Goal: Task Accomplishment & Management: Use online tool/utility

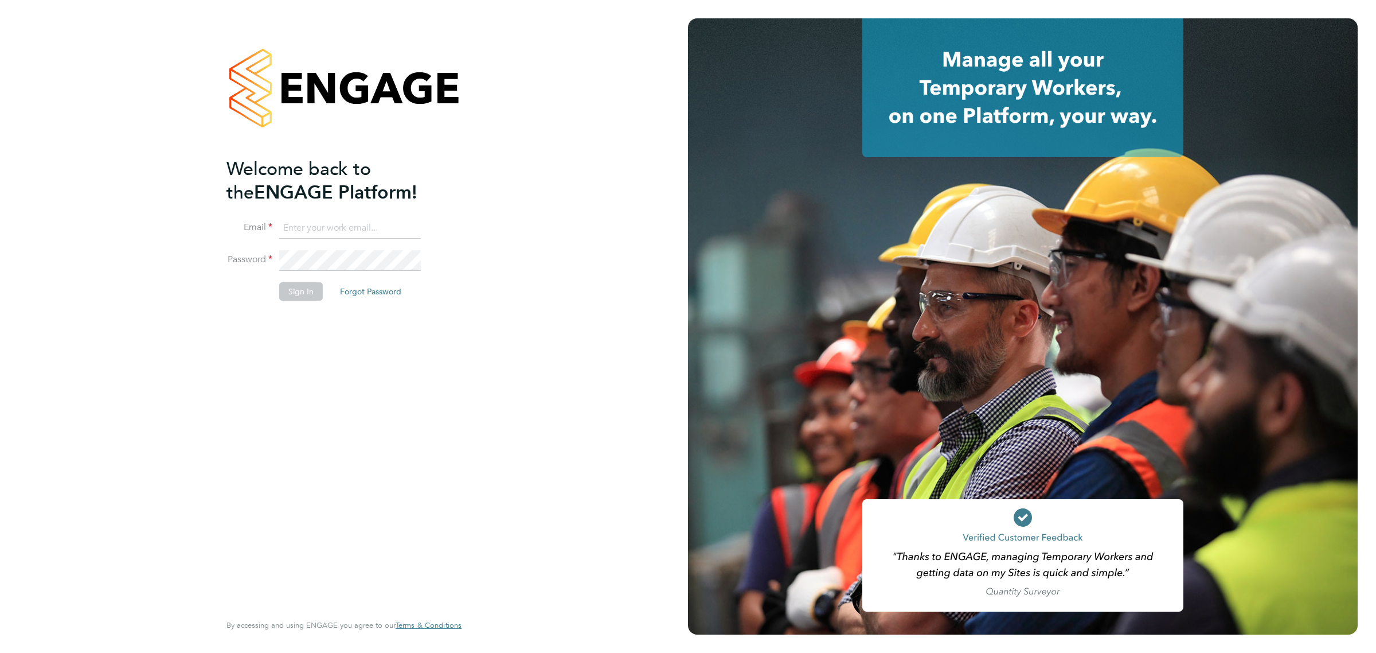
type input "[EMAIL_ADDRESS][DOMAIN_NAME]"
click at [301, 294] on button "Sign In" at bounding box center [301, 291] width 44 height 18
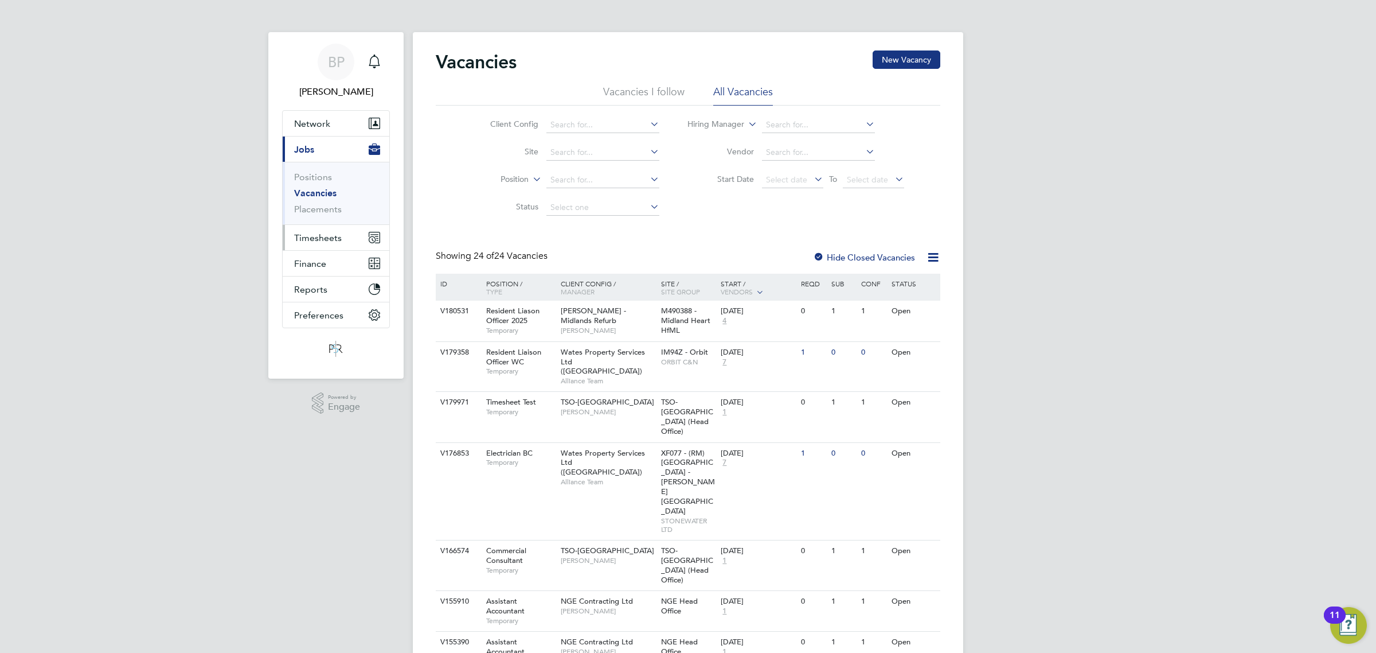
click at [322, 234] on span "Timesheets" at bounding box center [318, 237] width 48 height 11
click at [327, 204] on link "Timesheets" at bounding box center [318, 202] width 48 height 11
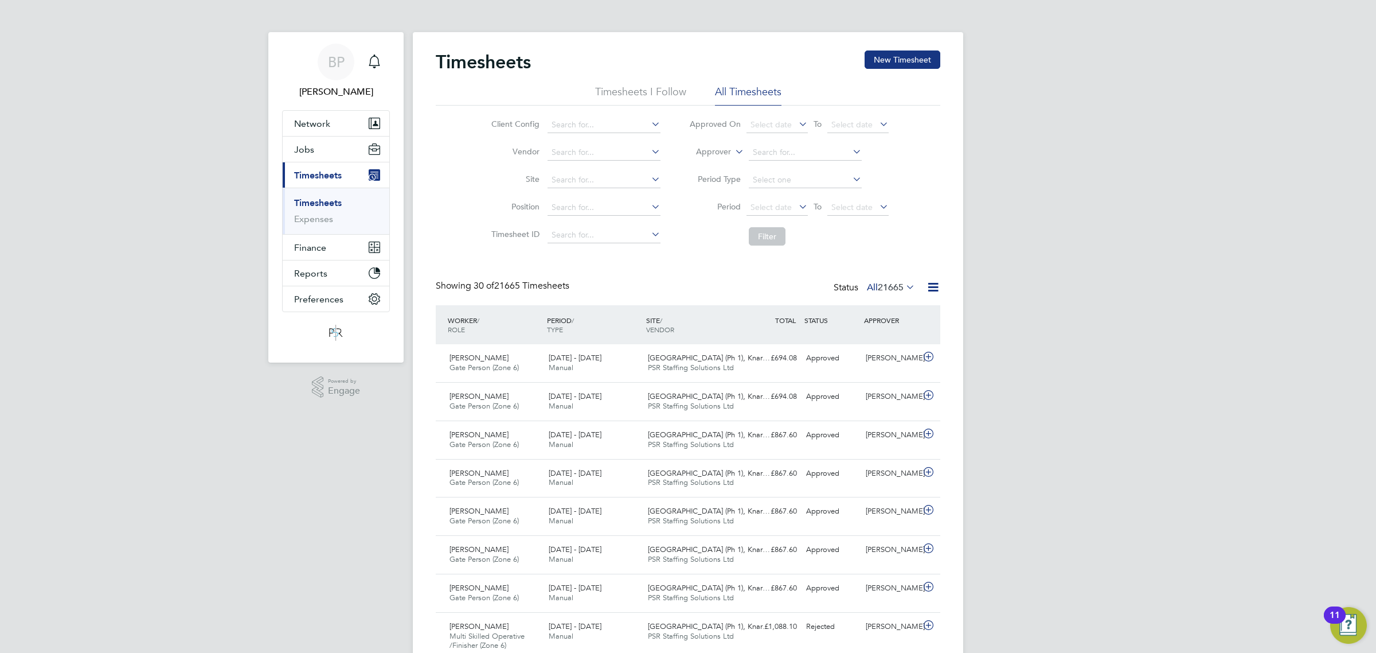
click at [930, 290] on icon at bounding box center [933, 287] width 14 height 14
click at [849, 310] on li "Export Timesheets" at bounding box center [862, 315] width 152 height 16
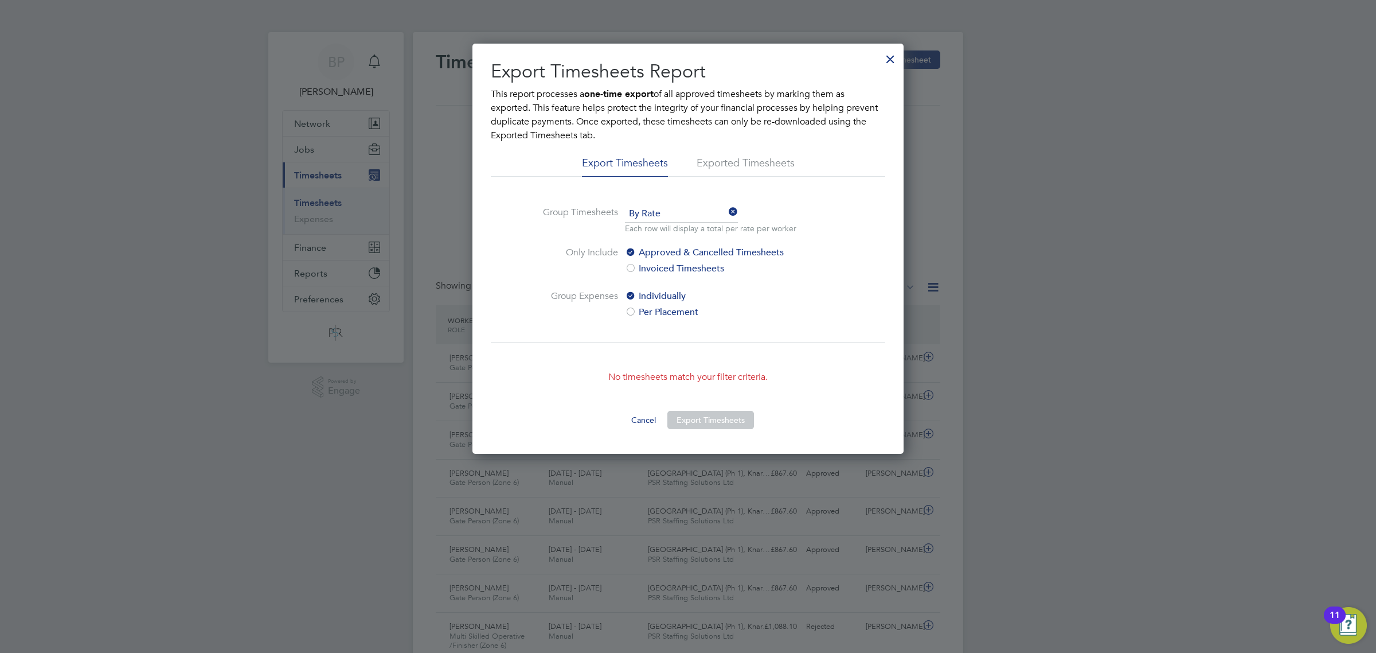
click at [891, 59] on div at bounding box center [890, 56] width 21 height 21
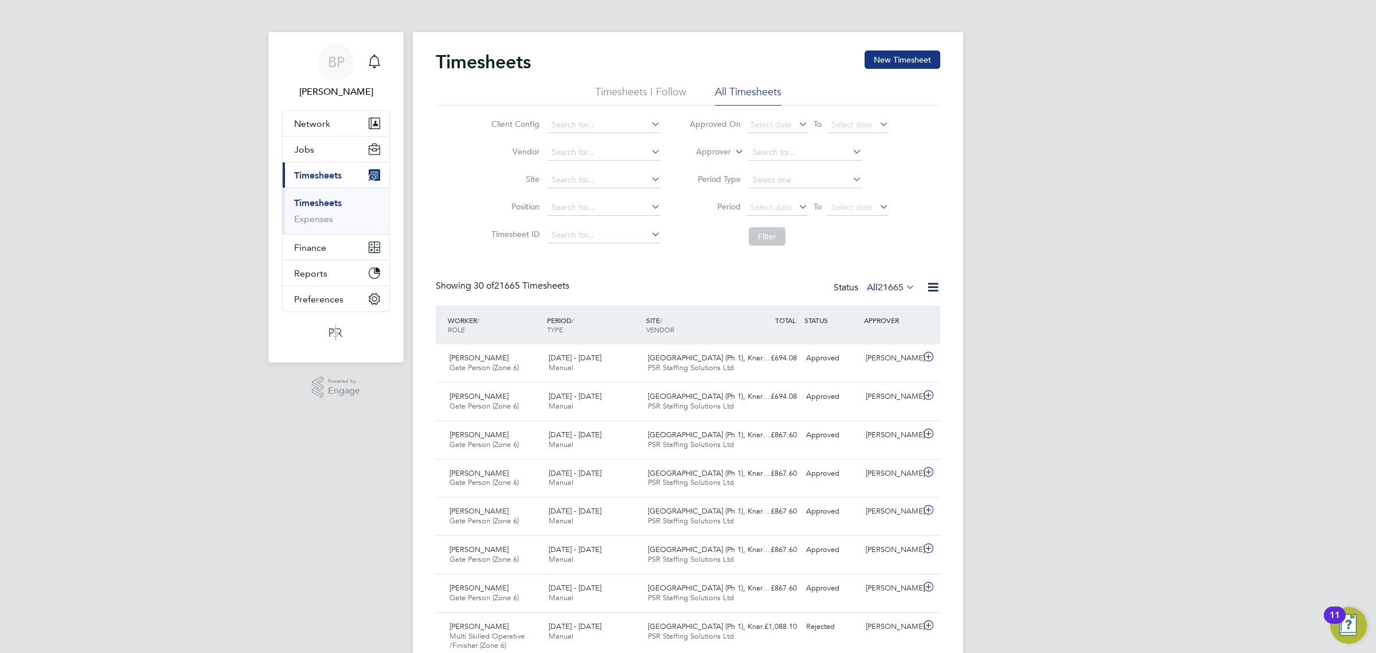
click at [321, 204] on link "Timesheets" at bounding box center [318, 202] width 48 height 11
click at [320, 225] on li "Expenses" at bounding box center [337, 218] width 86 height 11
click at [320, 222] on link "Expenses" at bounding box center [313, 218] width 39 height 11
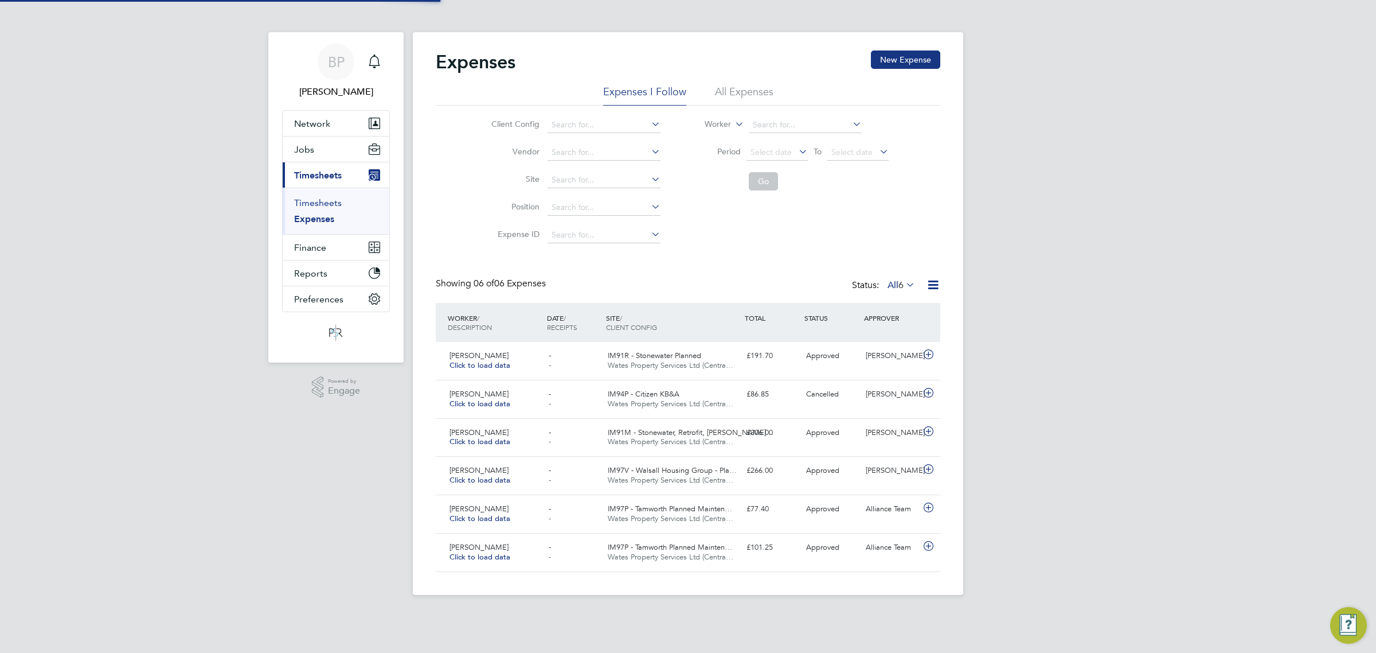
scroll to position [29, 99]
click at [321, 205] on link "Timesheets" at bounding box center [318, 202] width 48 height 11
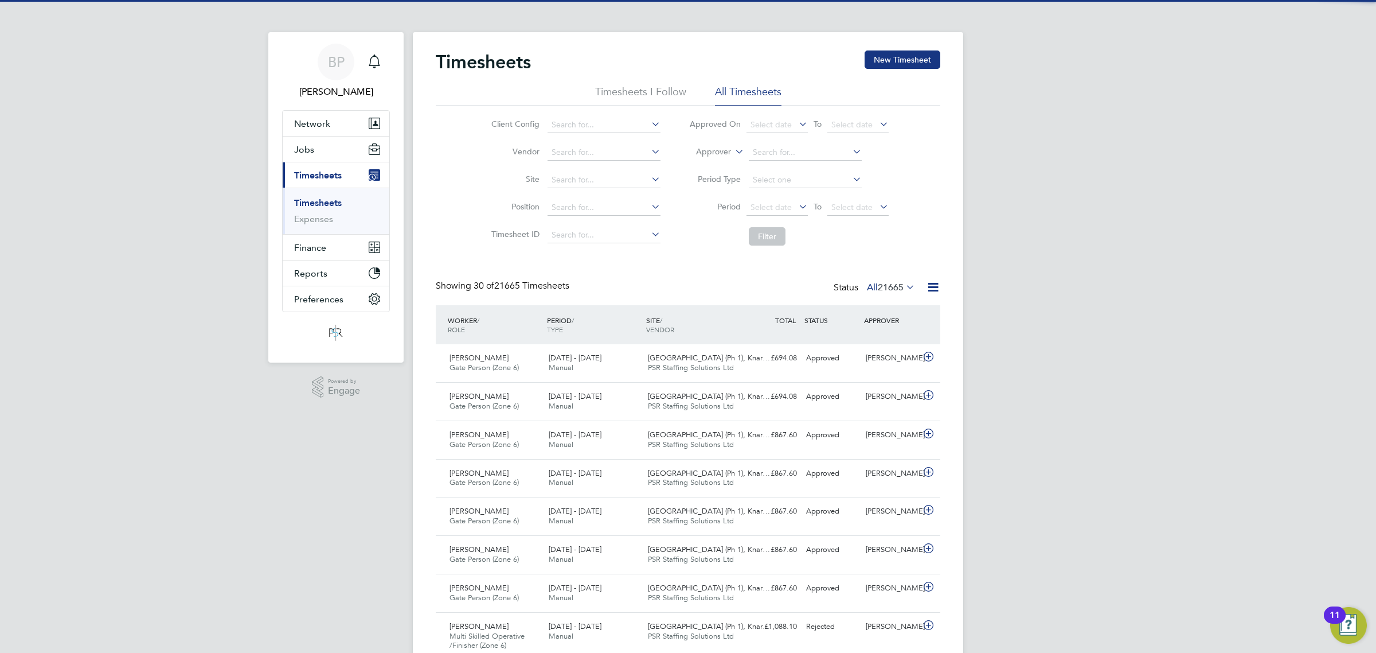
scroll to position [29, 99]
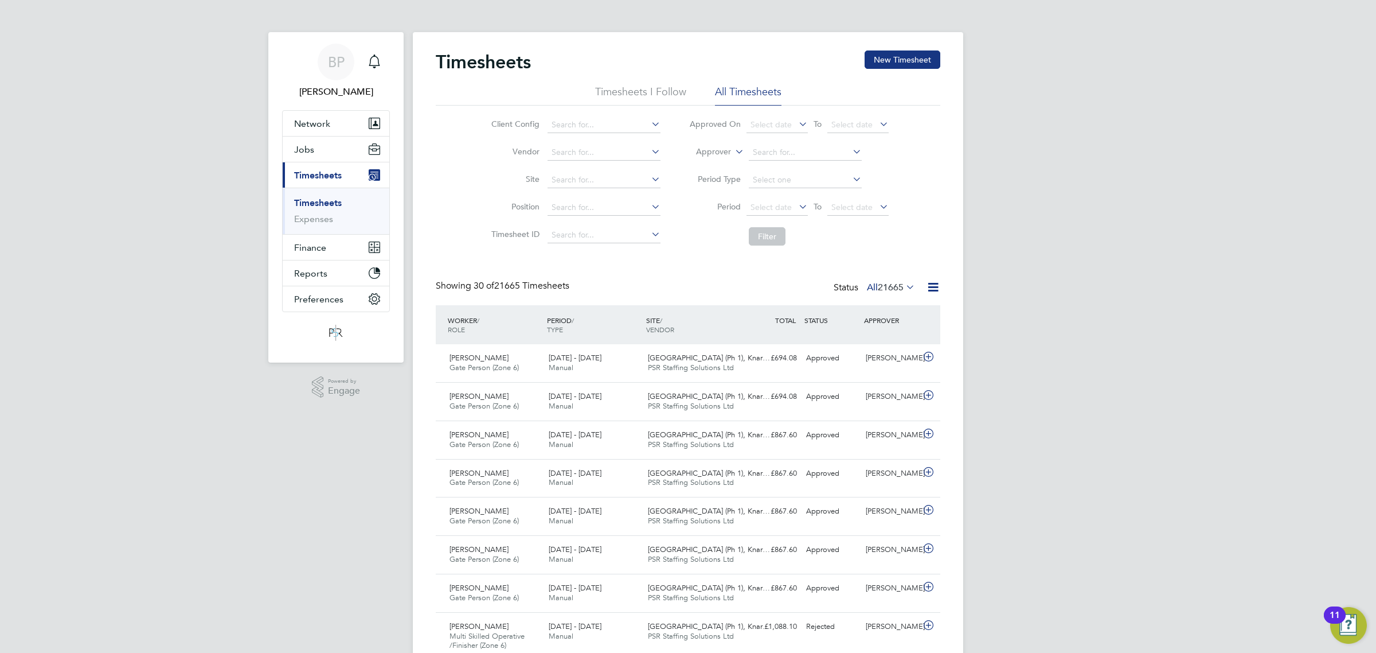
click at [707, 149] on label "Approver" at bounding box center [706, 151] width 52 height 11
click at [710, 163] on li "Worker" at bounding box center [702, 165] width 57 height 15
click at [762, 149] on input at bounding box center [805, 153] width 113 height 16
click at [821, 170] on b "Fis" at bounding box center [826, 168] width 10 height 10
type input "Alan Fisher"
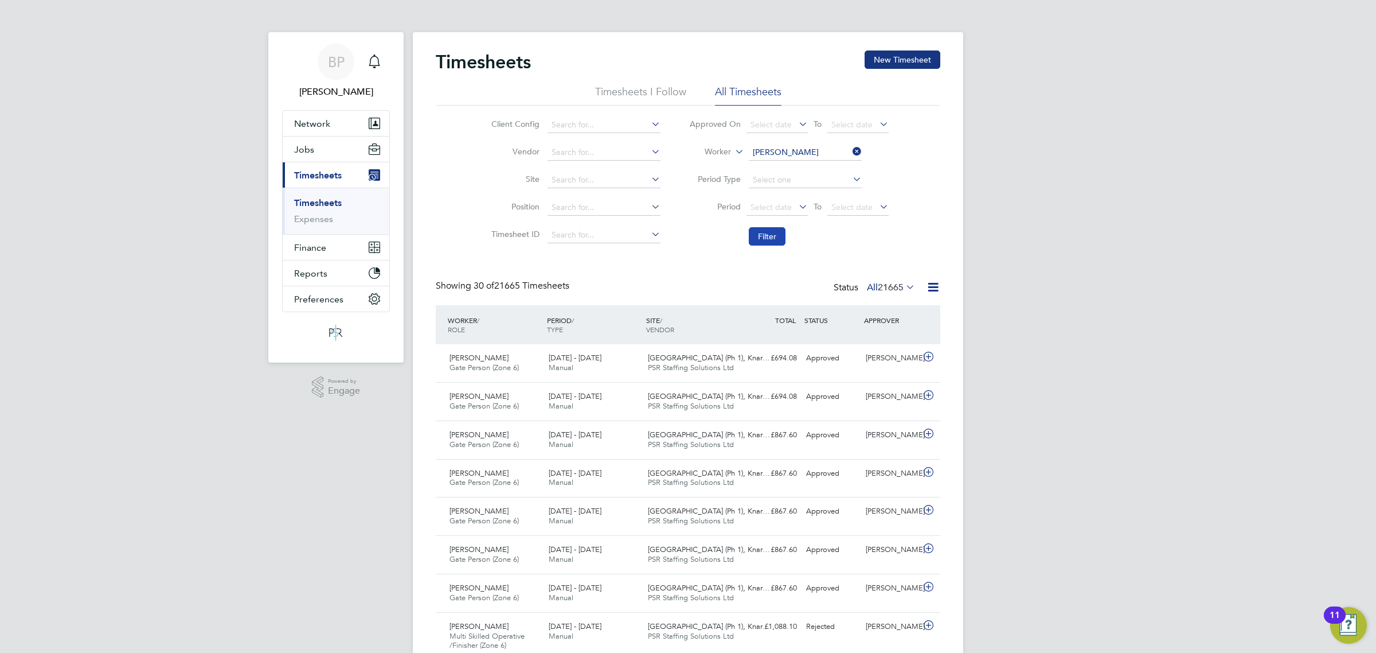
click at [776, 238] on button "Filter" at bounding box center [767, 236] width 37 height 18
click at [305, 151] on span "Jobs" at bounding box center [304, 149] width 20 height 11
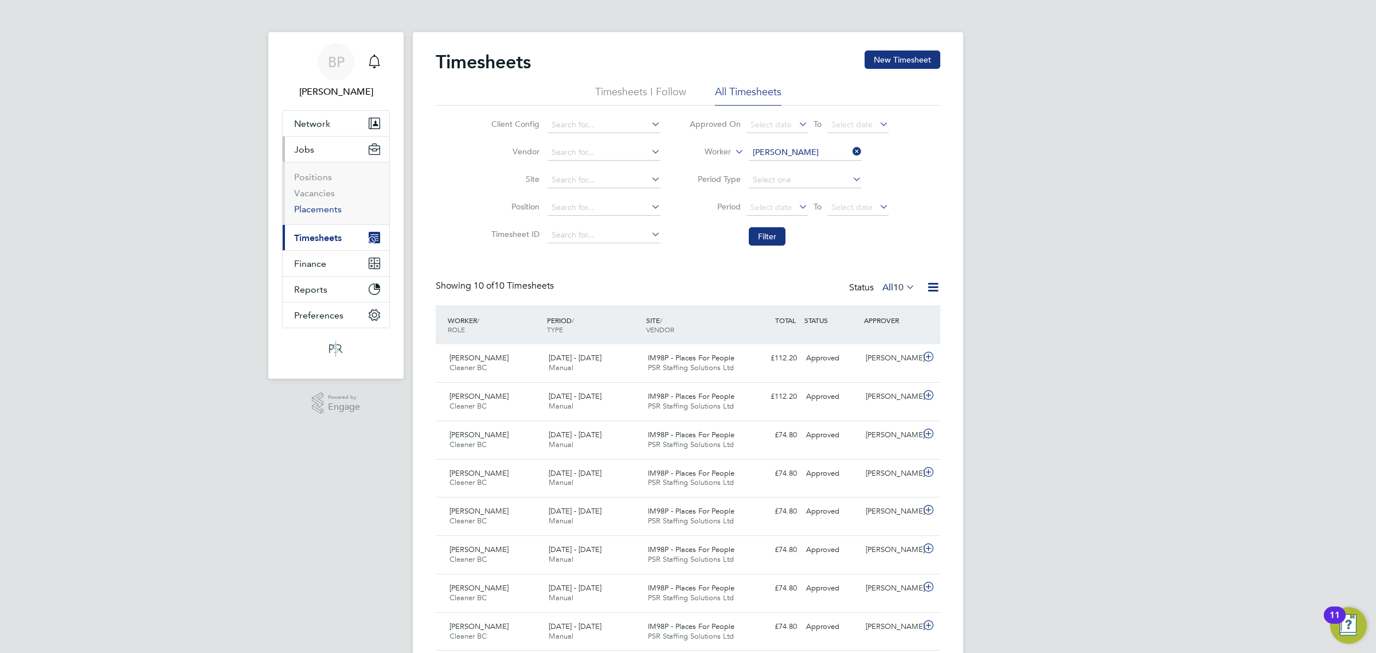
click at [324, 210] on link "Placements" at bounding box center [318, 209] width 48 height 11
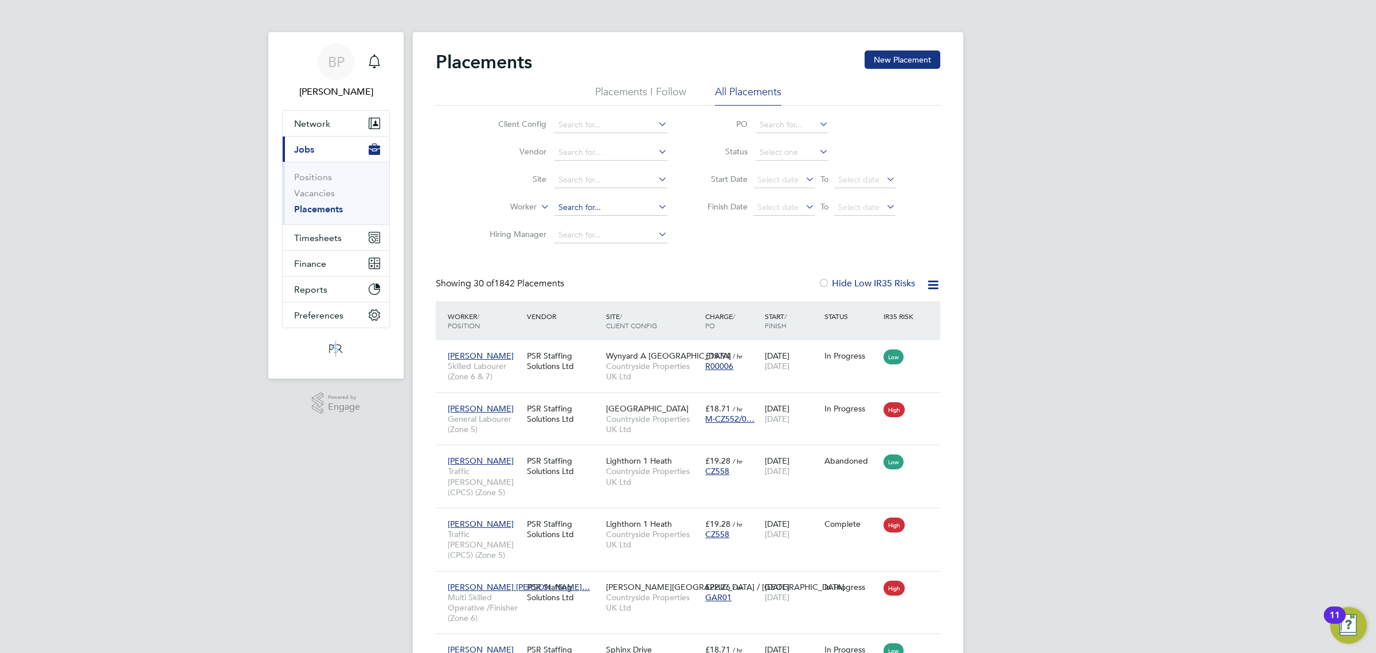
click at [566, 204] on input at bounding box center [611, 208] width 113 height 16
click at [602, 225] on li "Alan Fis her" at bounding box center [611, 222] width 114 height 15
type input "Alan Fisher"
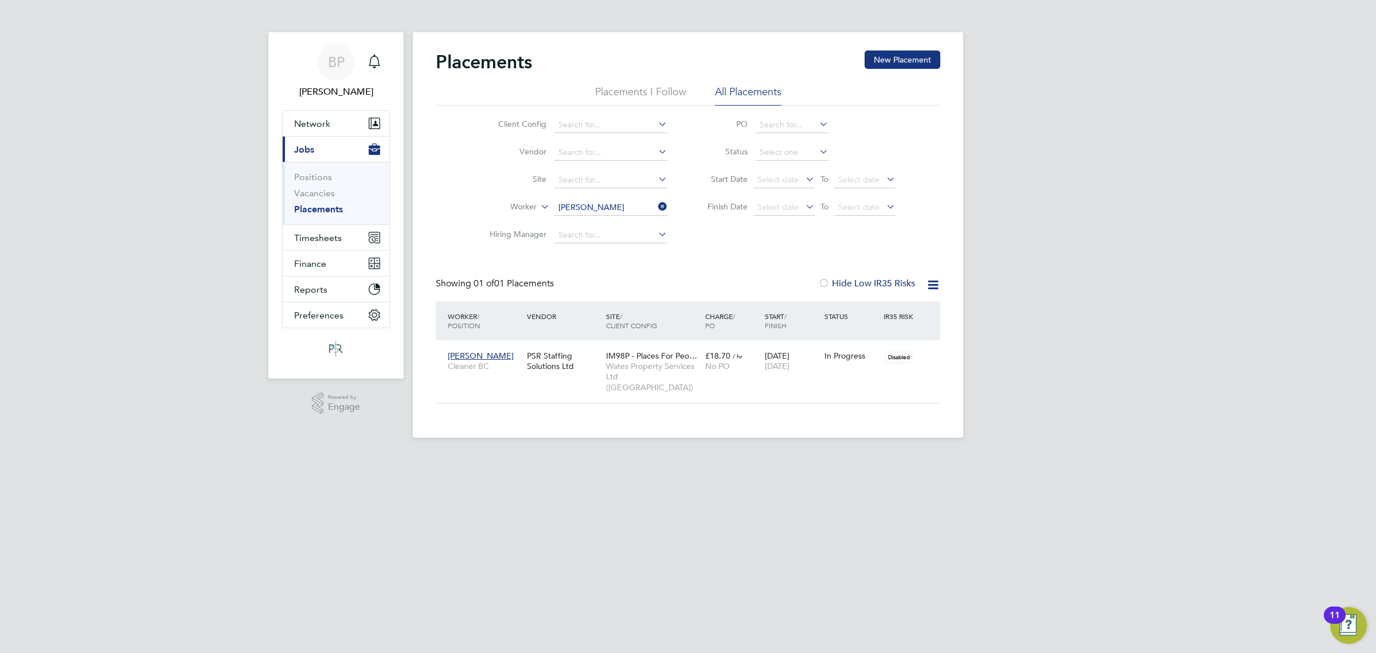
click at [602, 205] on input "Alan Fisher" at bounding box center [611, 208] width 113 height 16
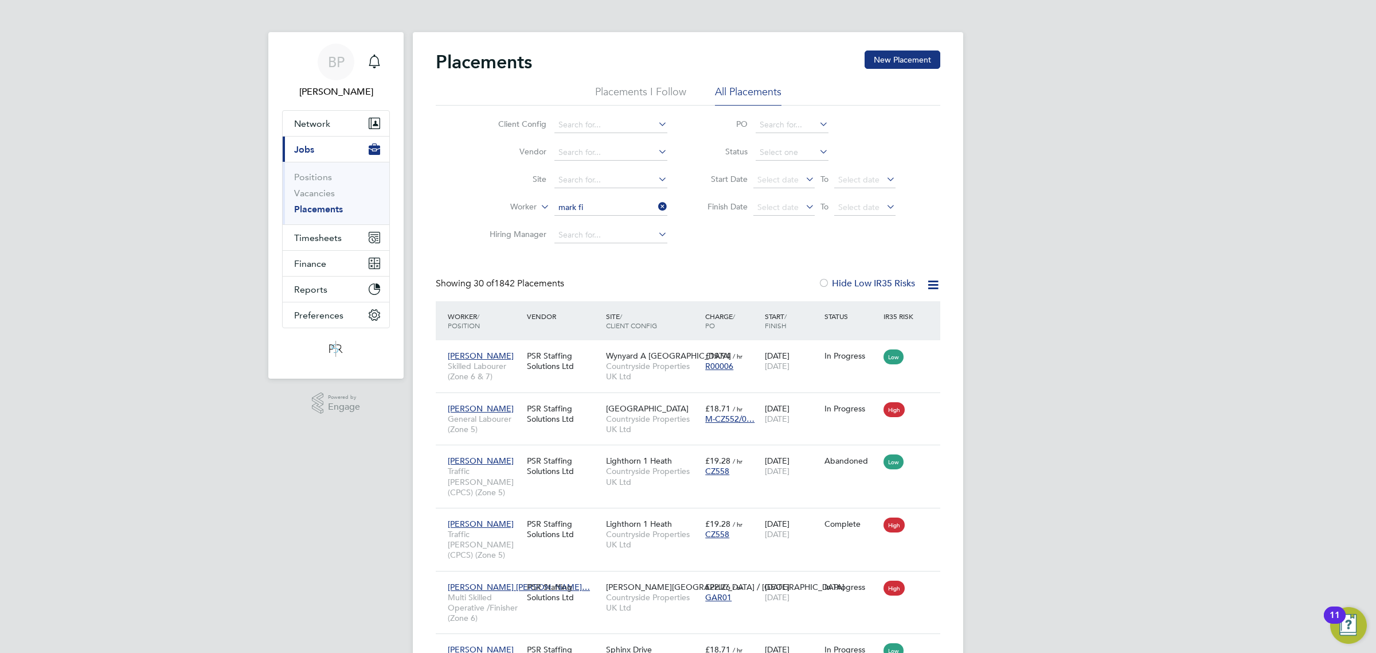
click at [613, 242] on li "Mark Fi elding" at bounding box center [611, 238] width 114 height 15
type input "Mark Fielding"
